Goal: Information Seeking & Learning: Check status

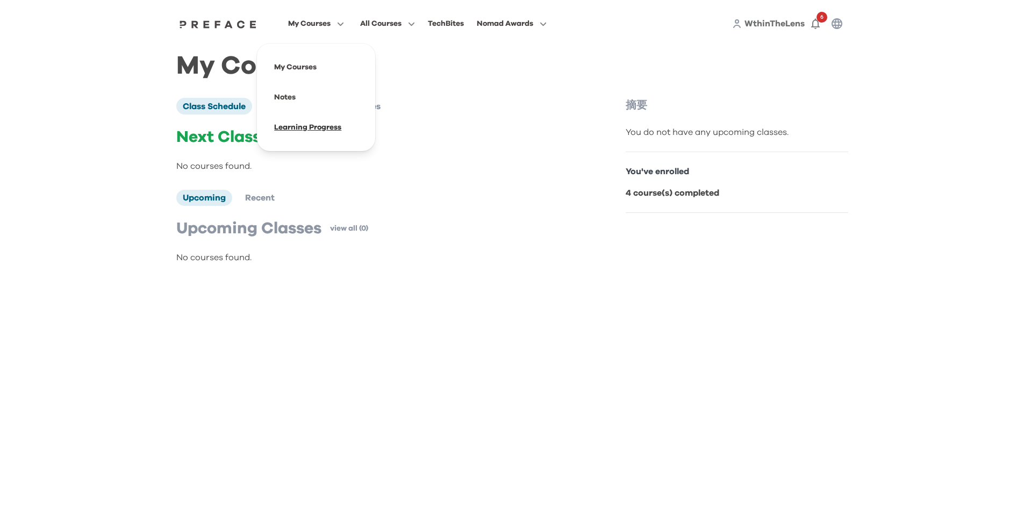
click at [337, 127] on span at bounding box center [316, 127] width 101 height 30
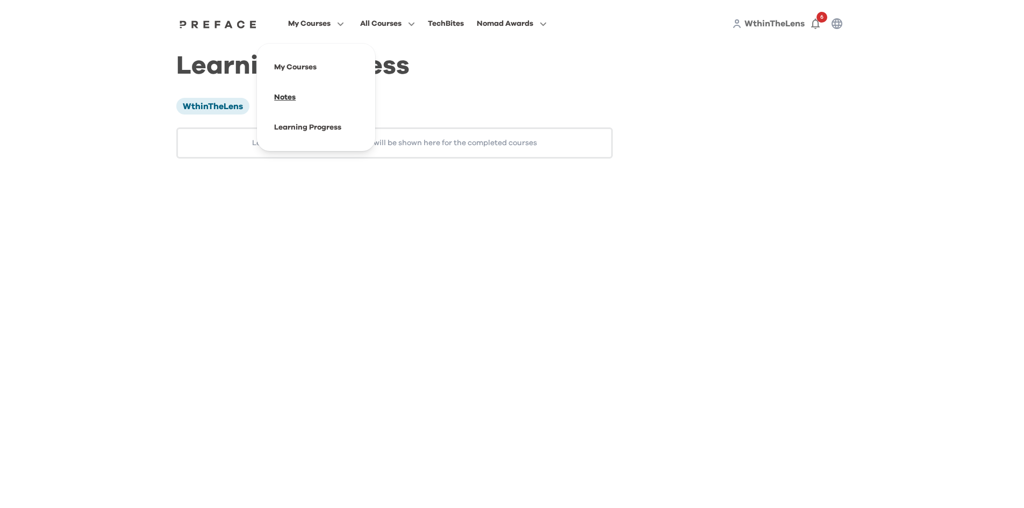
click at [296, 94] on span at bounding box center [316, 97] width 101 height 30
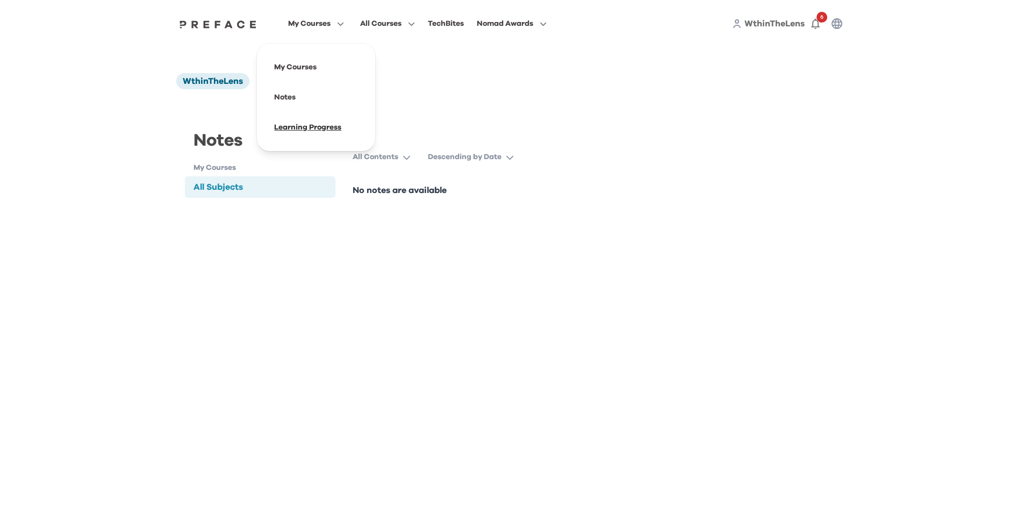
click at [304, 128] on span at bounding box center [316, 127] width 101 height 30
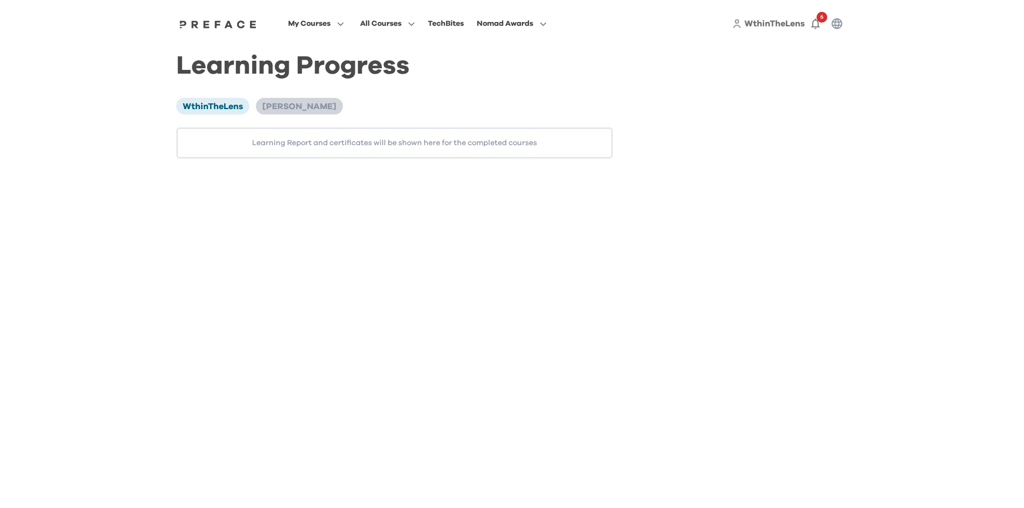
click at [292, 102] on span "[PERSON_NAME]" at bounding box center [299, 106] width 74 height 9
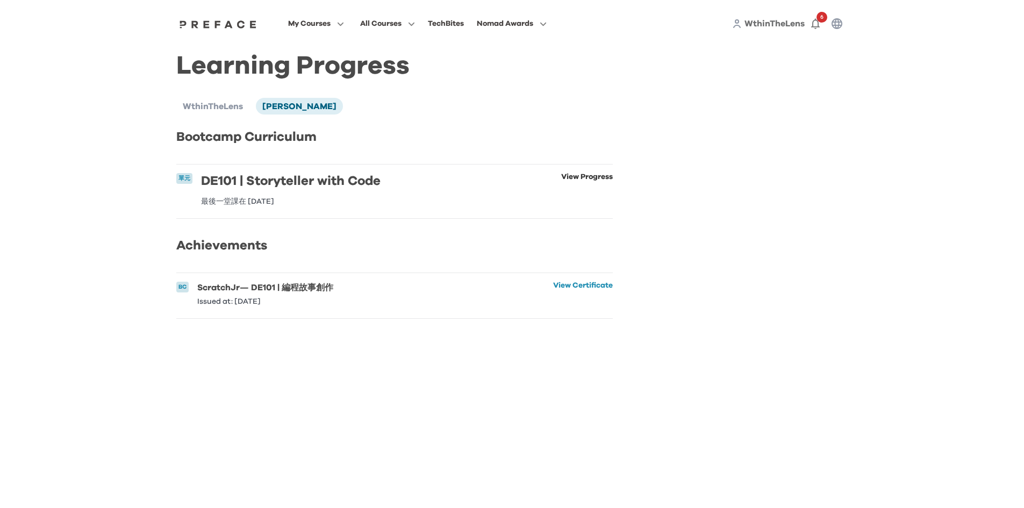
click at [581, 176] on link "View Progress" at bounding box center [587, 189] width 52 height 32
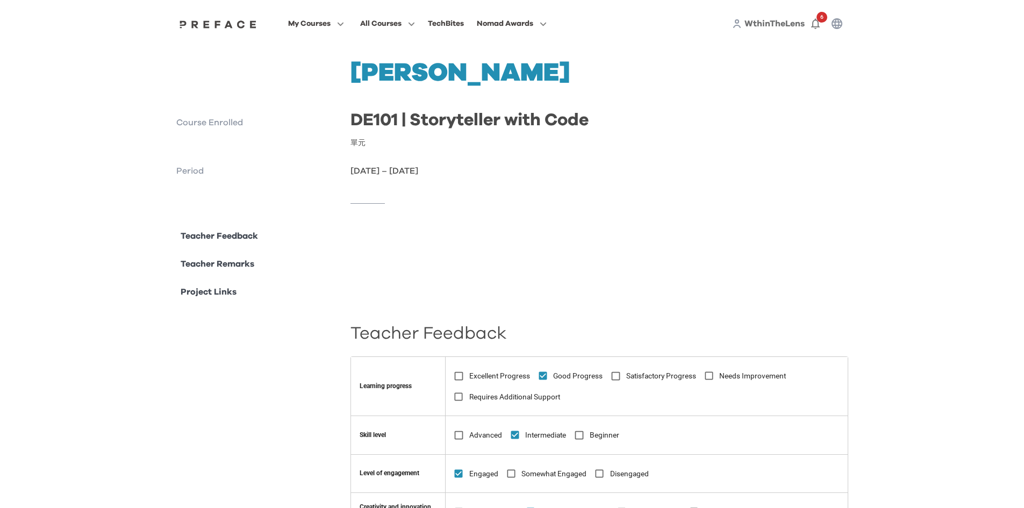
click at [203, 264] on p "Teacher Remarks" at bounding box center [218, 263] width 74 height 13
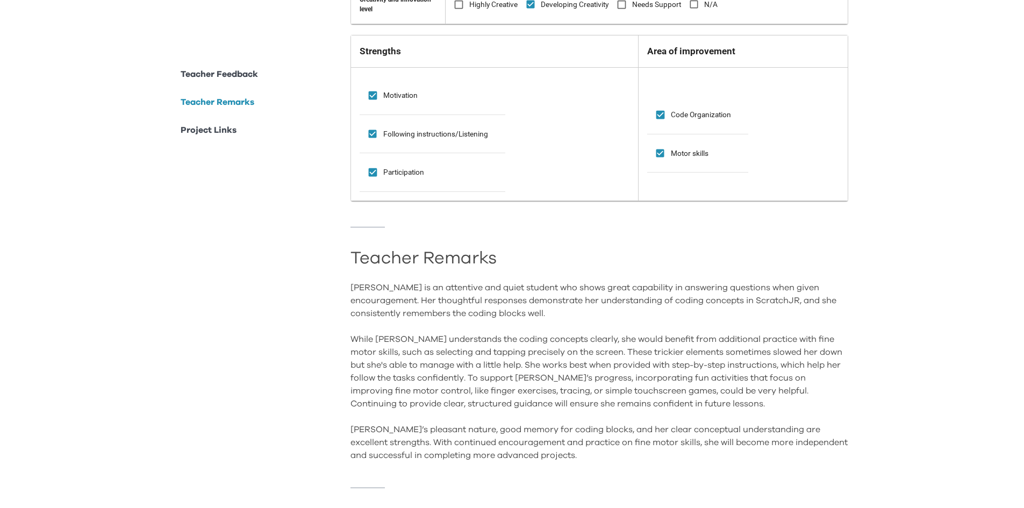
scroll to position [540, 0]
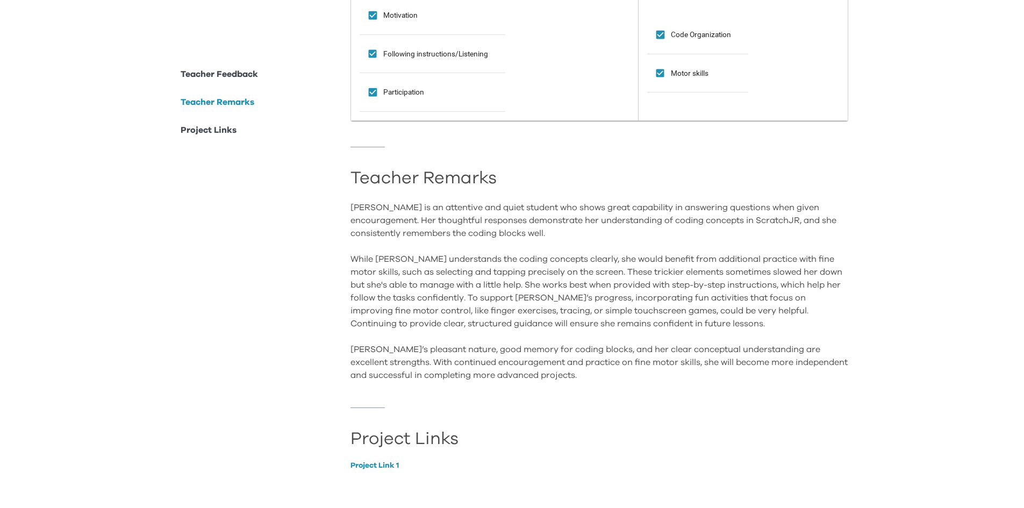
click at [200, 130] on p "Project Links" at bounding box center [209, 130] width 56 height 13
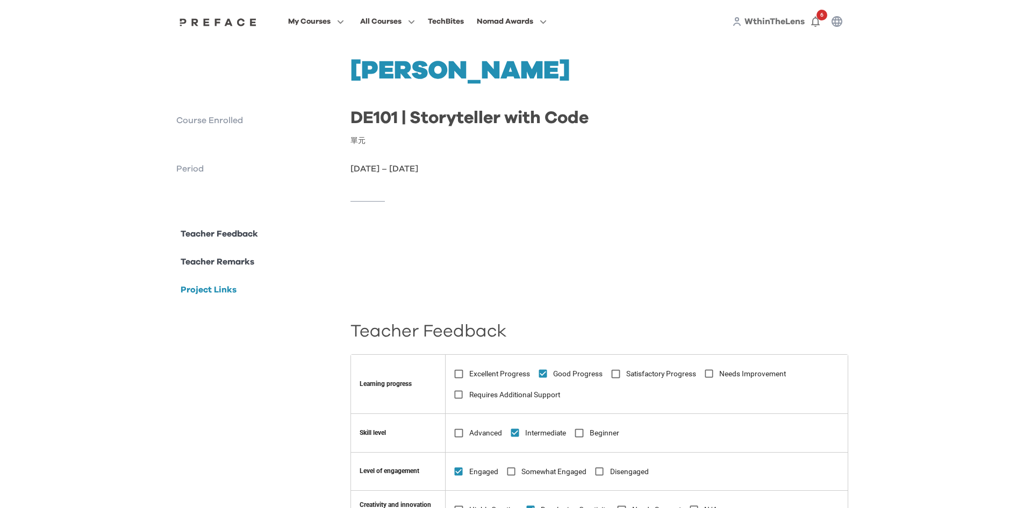
scroll to position [0, 0]
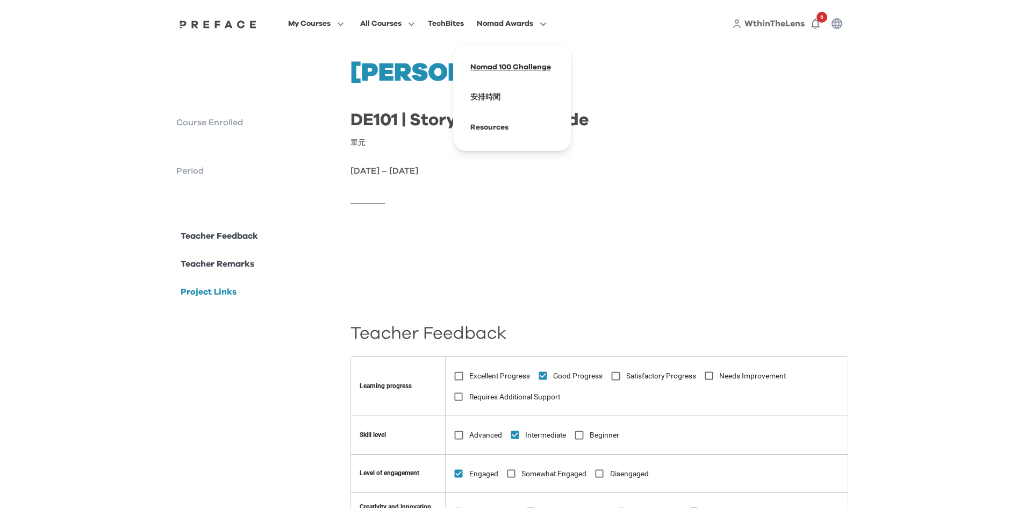
click at [489, 64] on span at bounding box center [512, 67] width 101 height 30
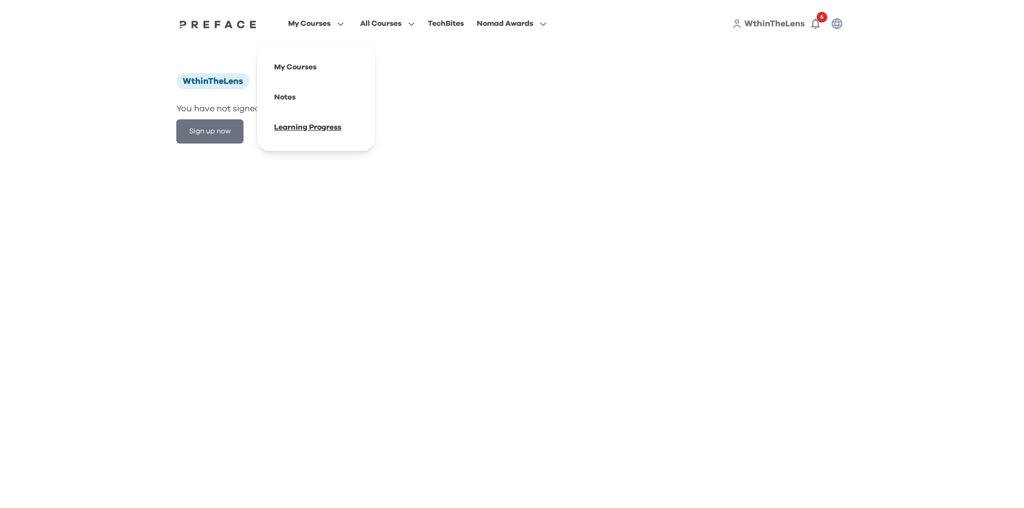
click at [293, 132] on span at bounding box center [316, 127] width 101 height 30
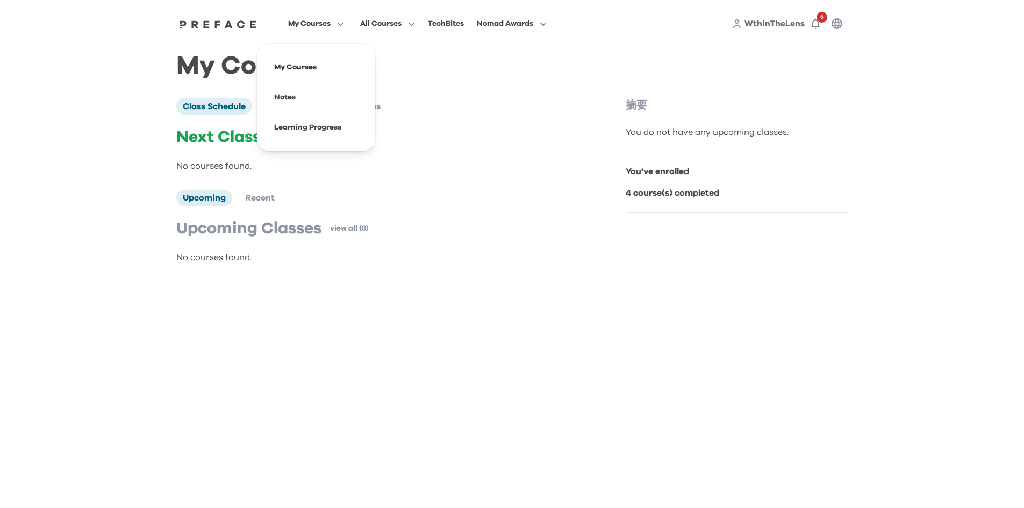
click at [296, 68] on span at bounding box center [316, 67] width 101 height 30
click at [370, 108] on span "Courses" at bounding box center [363, 106] width 34 height 9
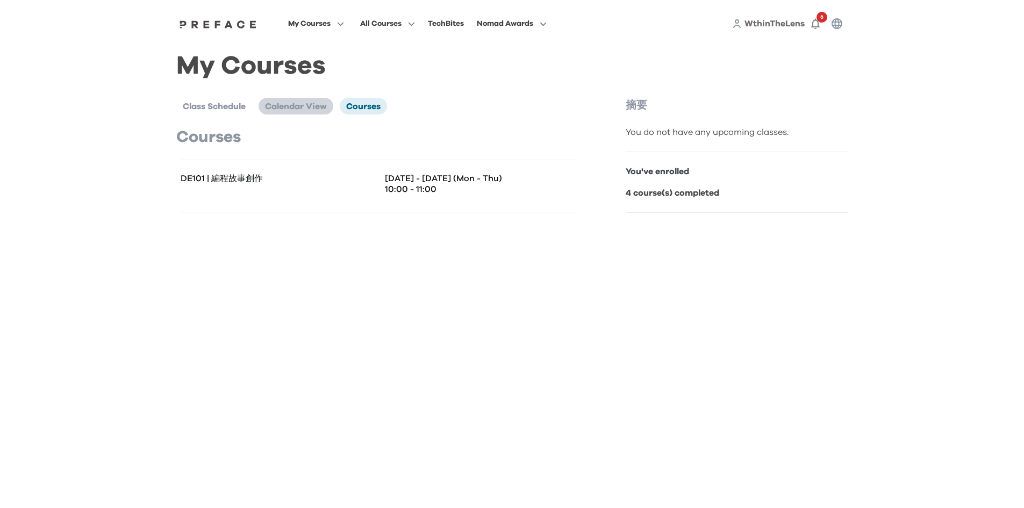
click at [304, 111] on span "Calendar View" at bounding box center [296, 106] width 62 height 9
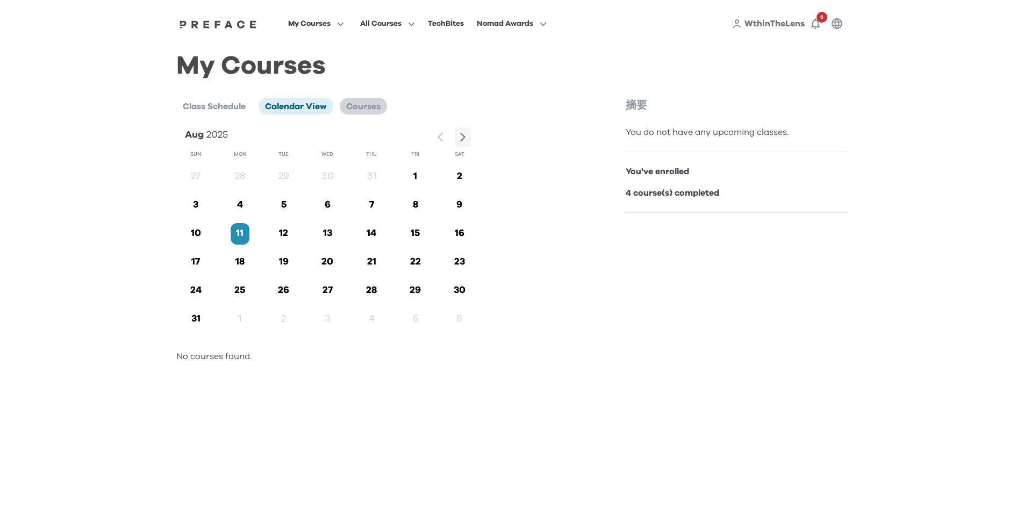
click at [353, 102] on span "Courses" at bounding box center [363, 106] width 34 height 9
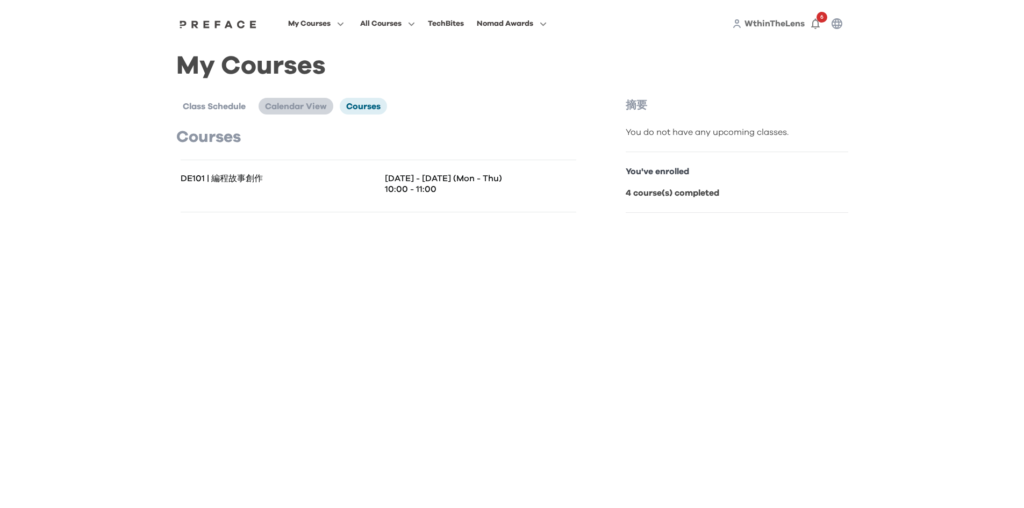
click at [291, 110] on span "Calendar View" at bounding box center [296, 106] width 62 height 9
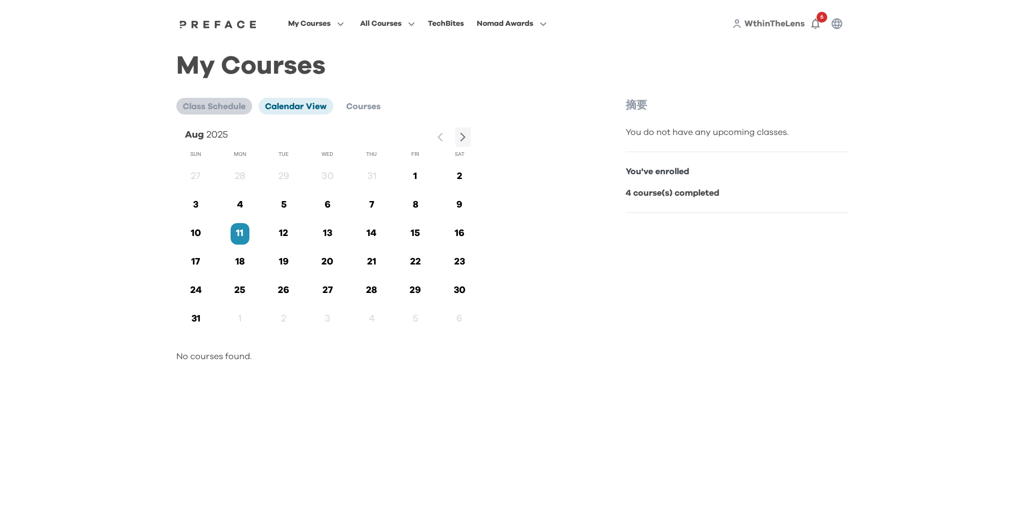
click at [227, 111] on span "Class Schedule" at bounding box center [214, 106] width 63 height 9
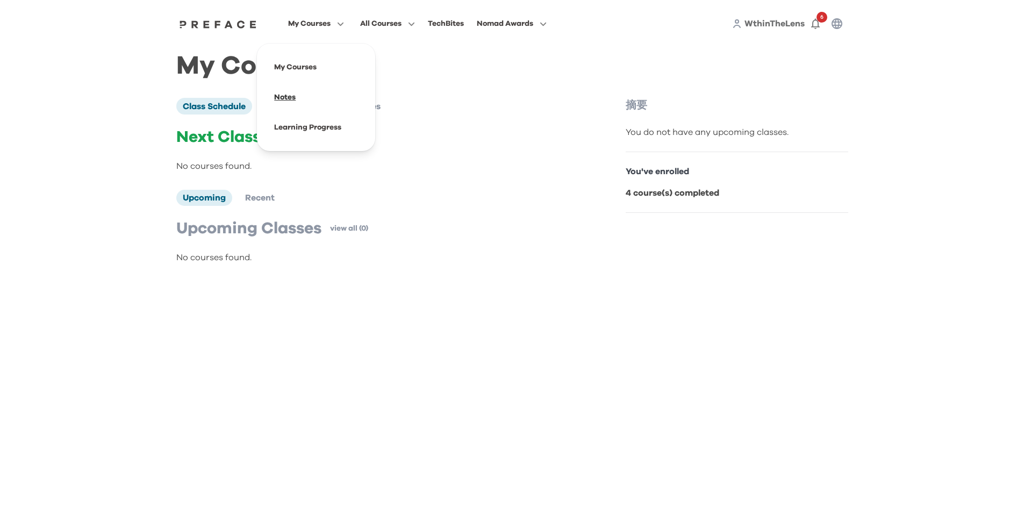
click at [307, 102] on span at bounding box center [316, 97] width 101 height 30
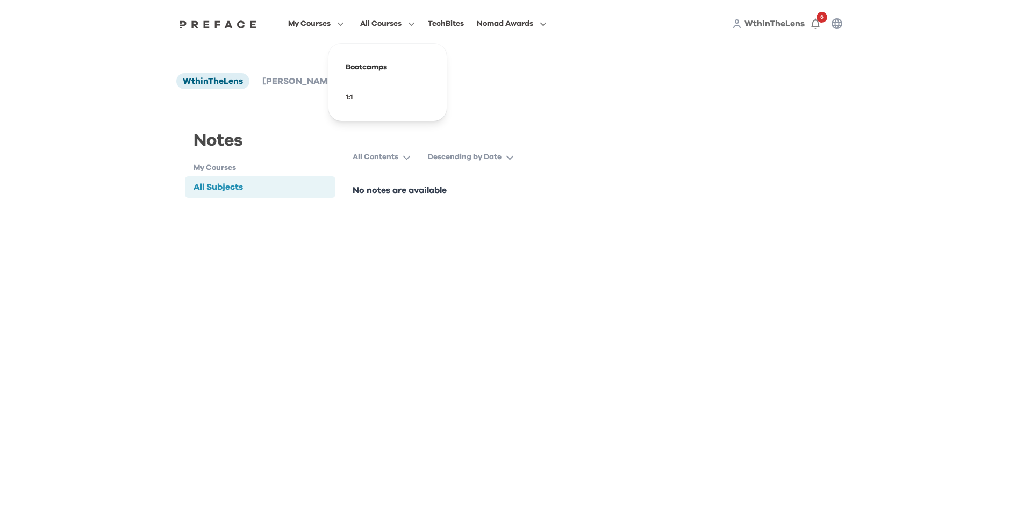
click at [370, 68] on span at bounding box center [387, 67] width 101 height 30
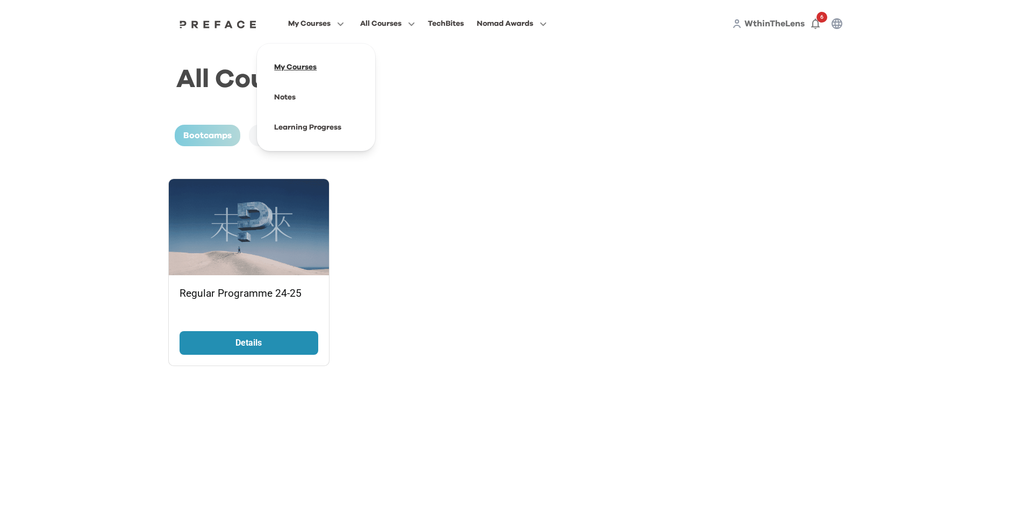
click at [289, 66] on span at bounding box center [316, 67] width 101 height 30
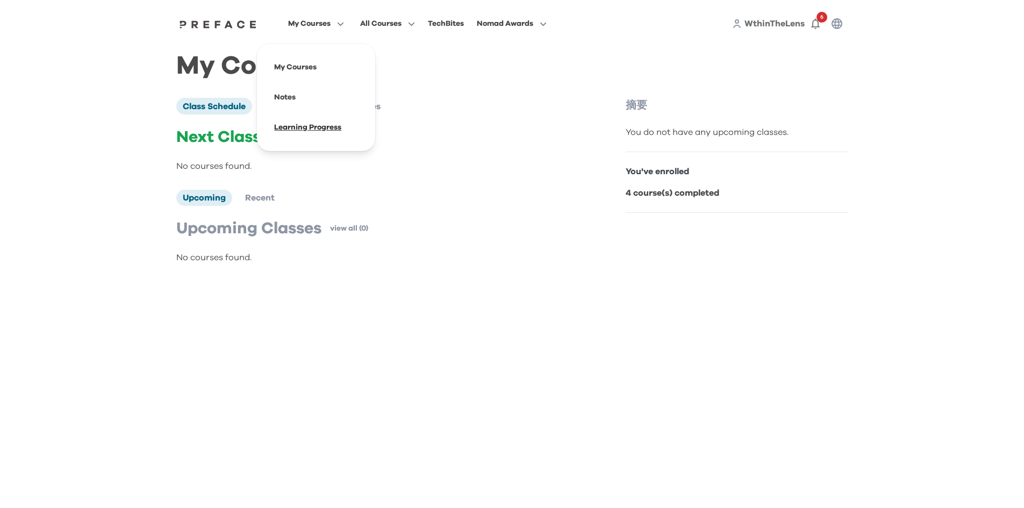
click at [305, 126] on span at bounding box center [316, 127] width 101 height 30
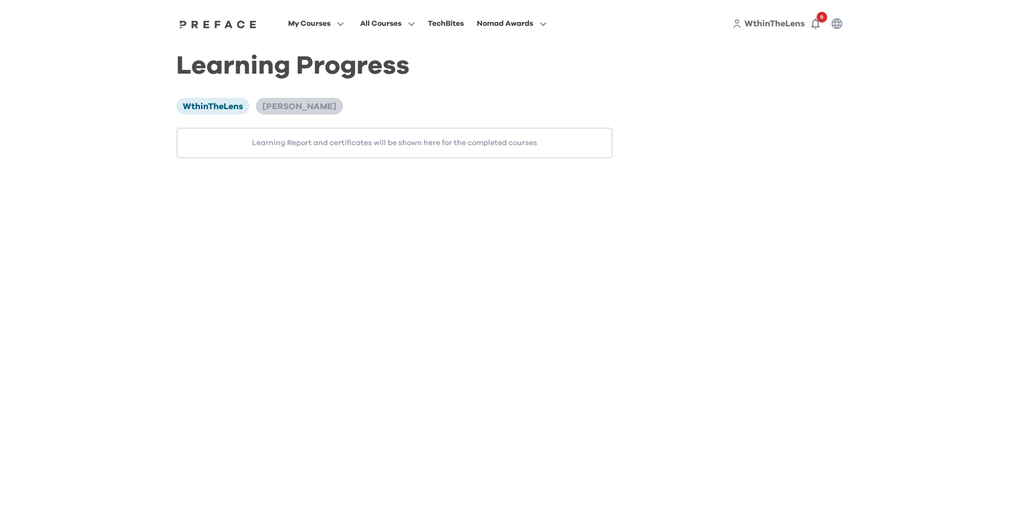
click at [306, 113] on li "Simone Kung" at bounding box center [299, 106] width 87 height 16
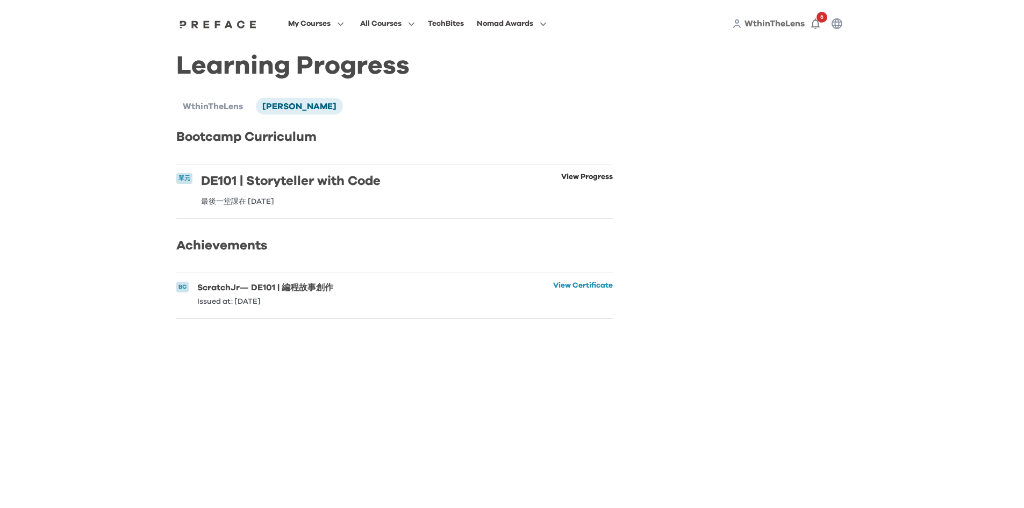
click at [584, 179] on link "View Progress" at bounding box center [587, 189] width 52 height 32
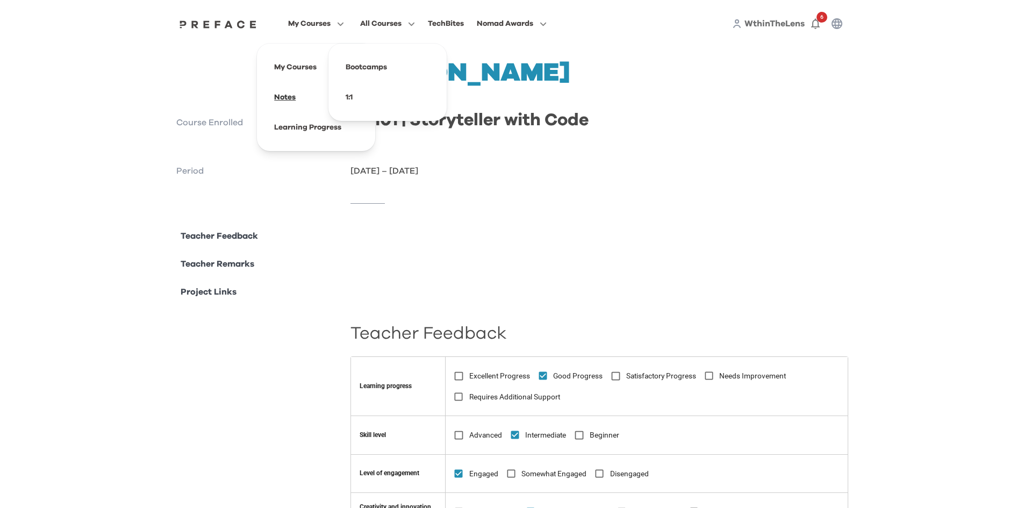
click at [290, 96] on span at bounding box center [316, 97] width 101 height 30
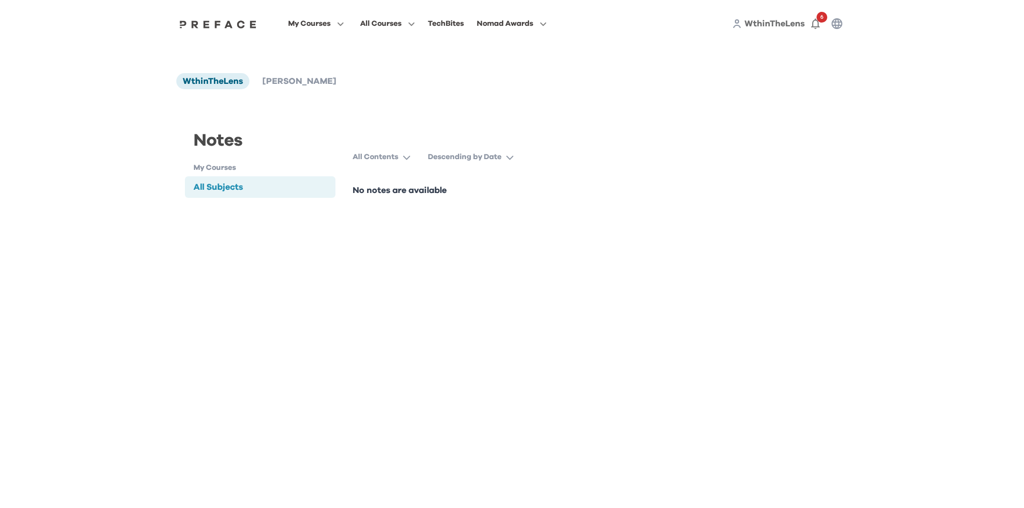
click at [219, 170] on h1 "My Courses" at bounding box center [265, 167] width 142 height 11
